Goal: Navigation & Orientation: Find specific page/section

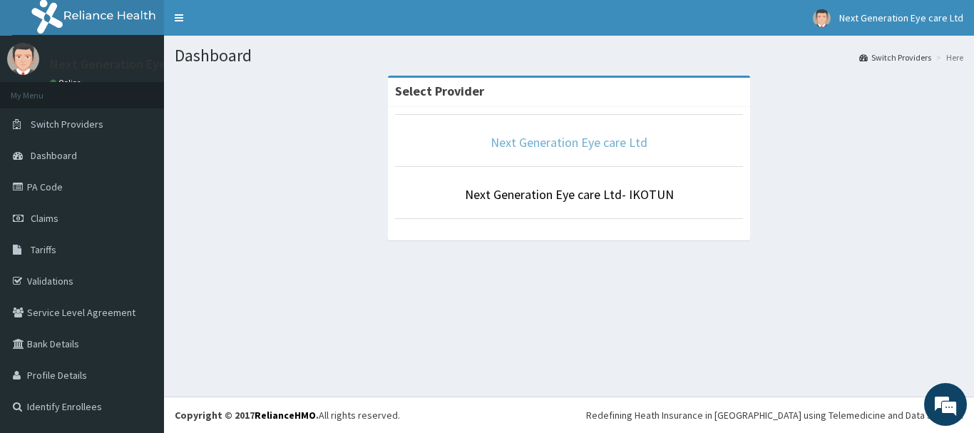
click at [582, 145] on link "Next Generation Eye care Ltd" at bounding box center [568, 142] width 157 height 16
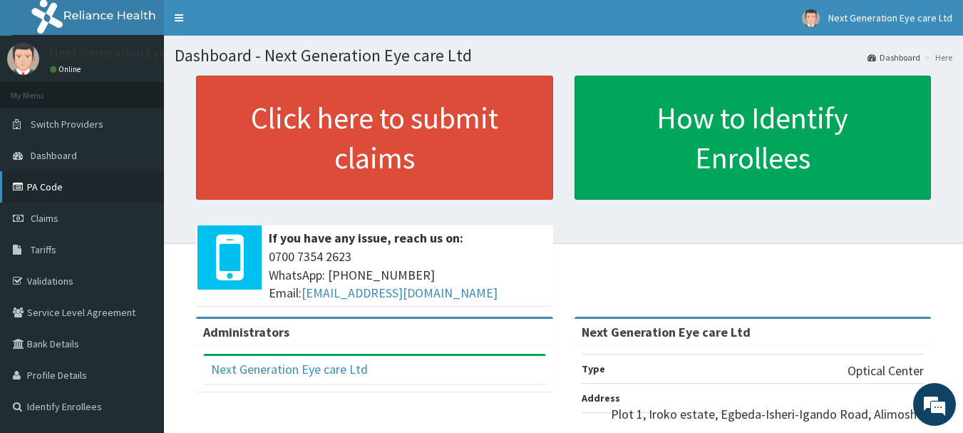
click at [64, 185] on link "PA Code" at bounding box center [82, 186] width 164 height 31
